Goal: Task Accomplishment & Management: Manage account settings

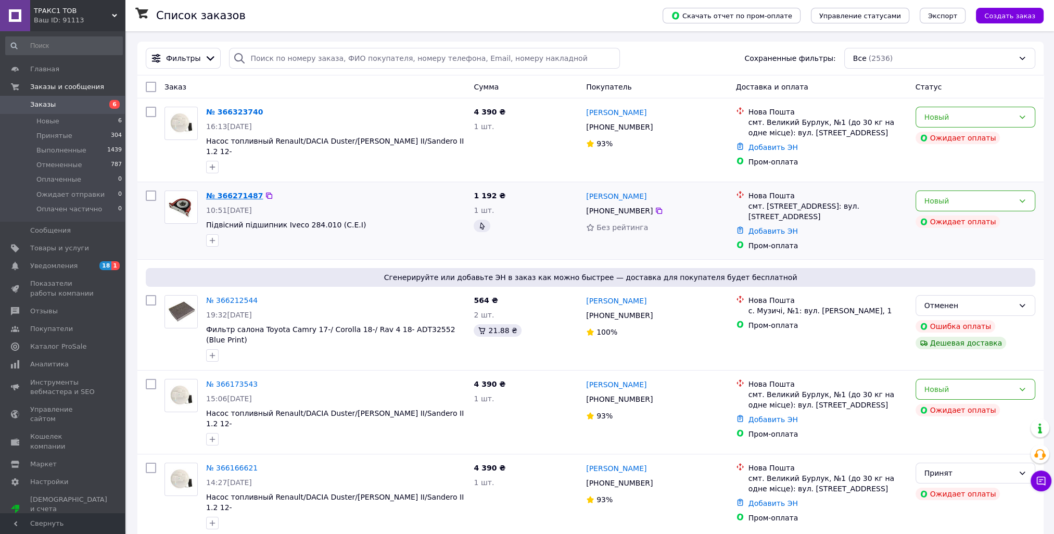
click at [232, 192] on link "№ 366271487" at bounding box center [234, 196] width 57 height 8
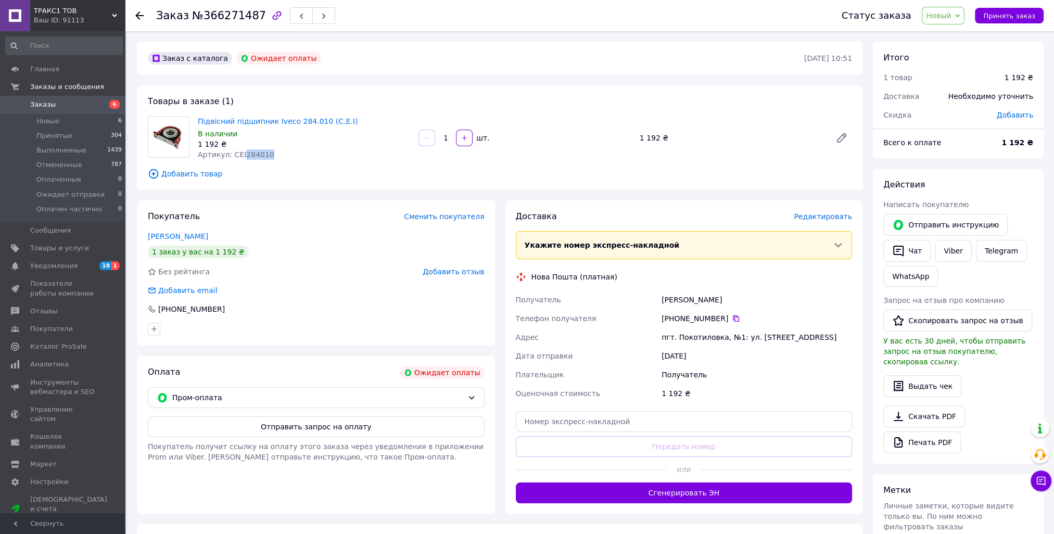
drag, startPoint x: 239, startPoint y: 155, endPoint x: 264, endPoint y: 155, distance: 25.0
click at [264, 155] on div "Артикул: CEI284010" at bounding box center [304, 154] width 212 height 10
copy span "284010"
click at [239, 157] on span "Артикул: CEI284010" at bounding box center [236, 154] width 77 height 8
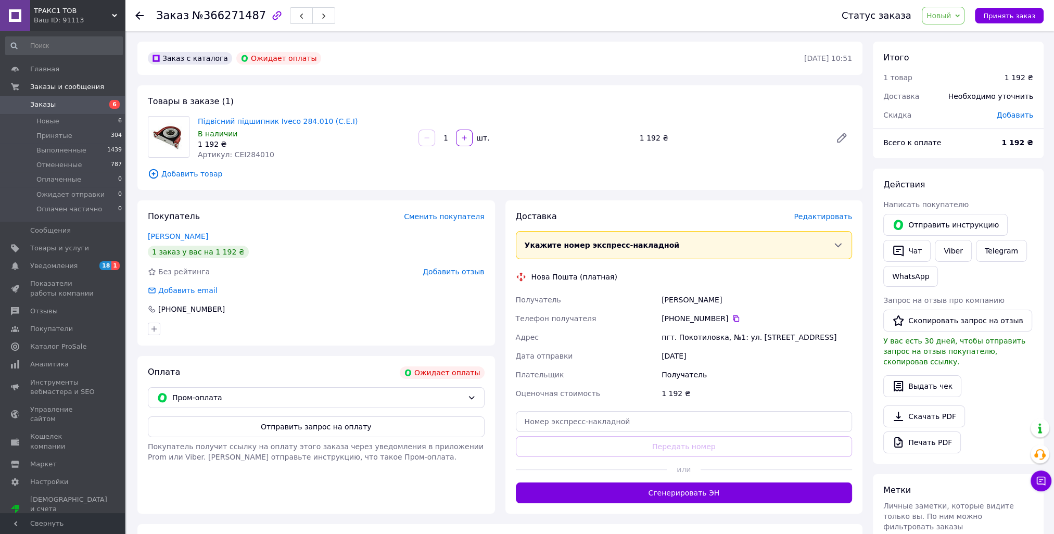
click at [237, 153] on span "Артикул: CEI284010" at bounding box center [236, 154] width 77 height 8
copy span "CEI284010"
click at [57, 247] on span "Товары и услуги" at bounding box center [59, 248] width 59 height 9
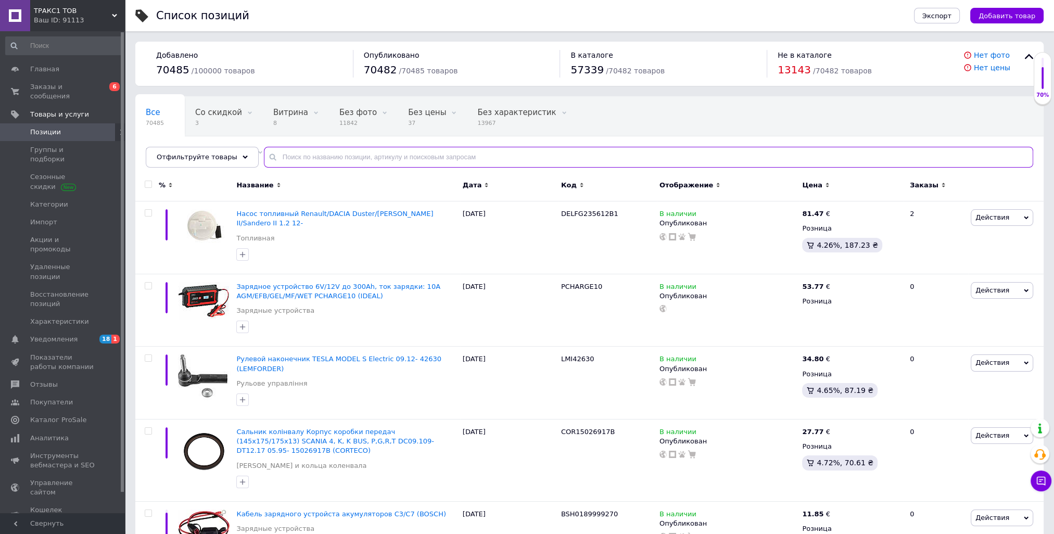
click at [349, 158] on input "text" at bounding box center [648, 157] width 769 height 21
paste input "CEI284010"
type input "CEI284010"
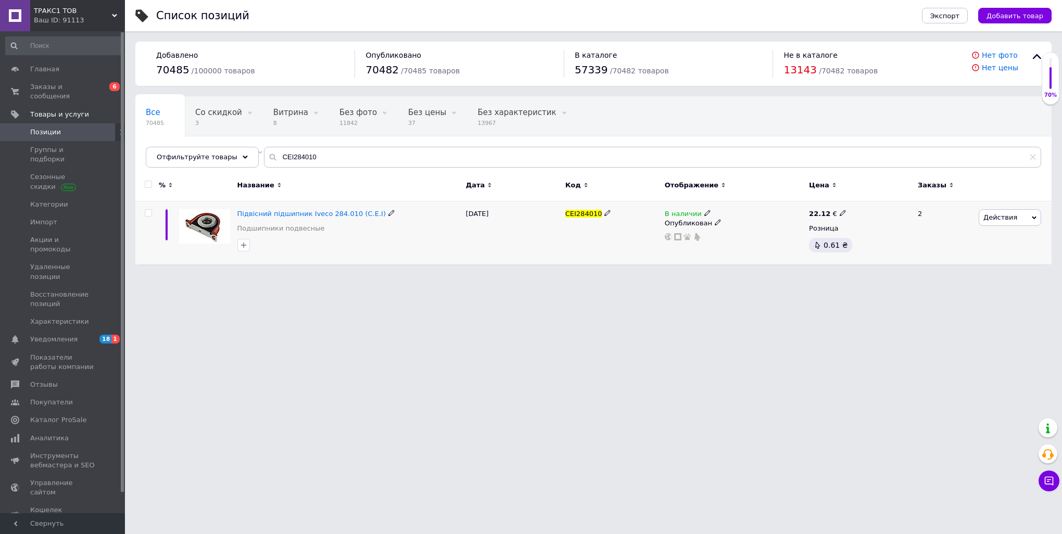
click at [840, 211] on icon at bounding box center [843, 213] width 6 height 6
drag, startPoint x: 860, startPoint y: 202, endPoint x: 882, endPoint y: 198, distance: 22.7
click at [882, 198] on input "22.12" at bounding box center [890, 202] width 79 height 21
type input "23"
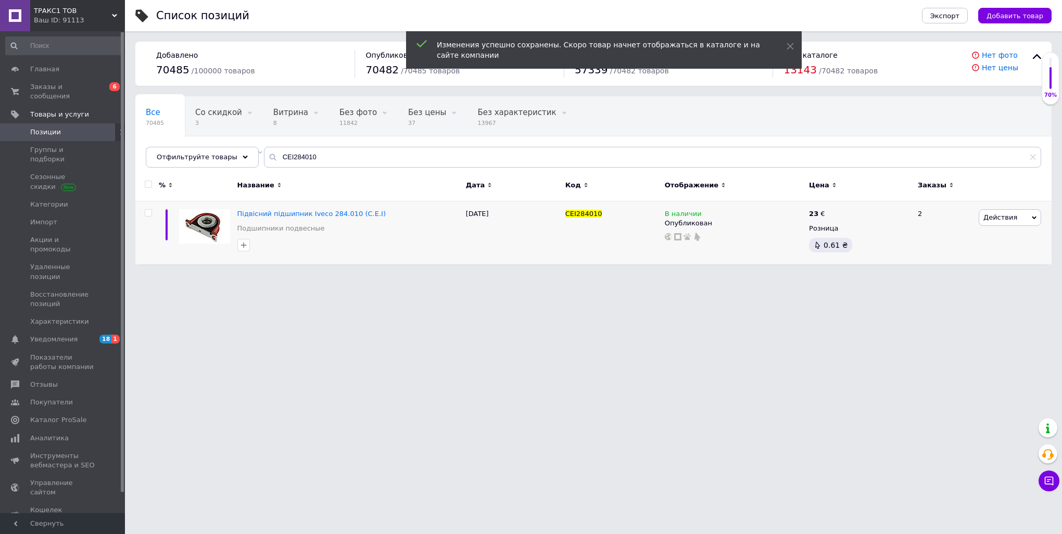
click at [727, 275] on html "ТРАКС1 ТОВ Ваш ID: 91113 Сайт ТРАКС1 ТОВ Кабинет покупателя Проверить состояние…" at bounding box center [531, 137] width 1062 height 275
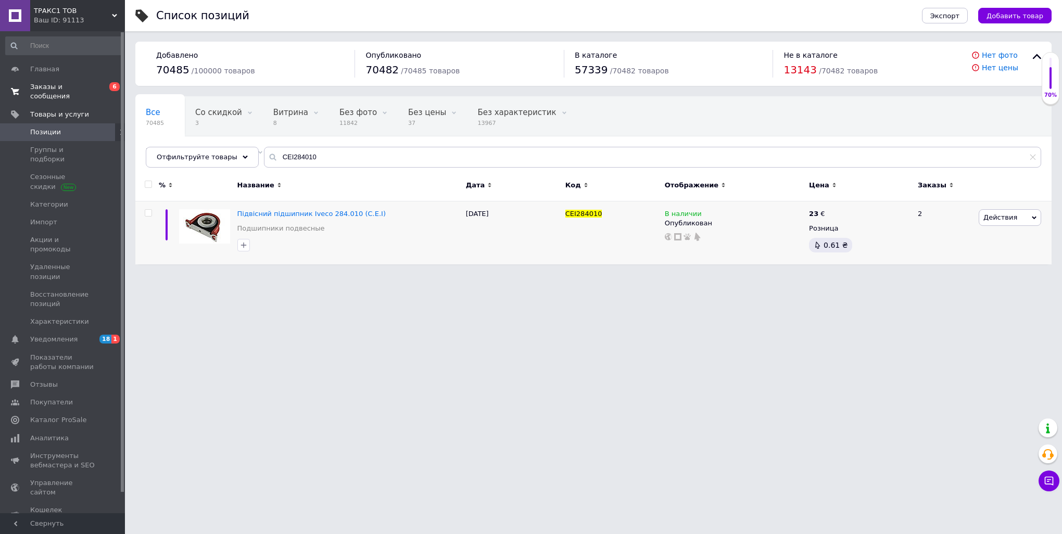
click at [51, 86] on span "Заказы и сообщения" at bounding box center [63, 91] width 66 height 19
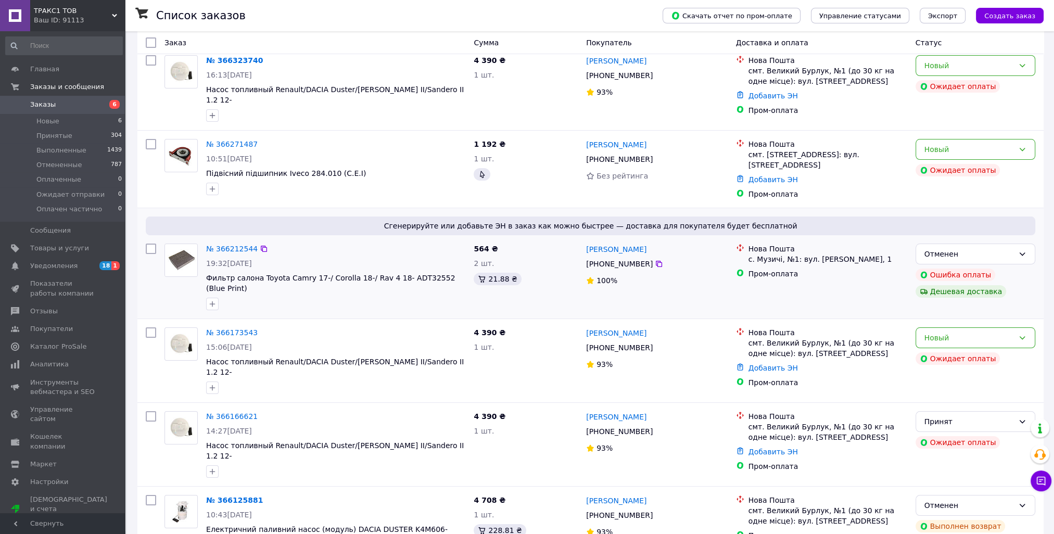
scroll to position [52, 0]
